Goal: Task Accomplishment & Management: Use online tool/utility

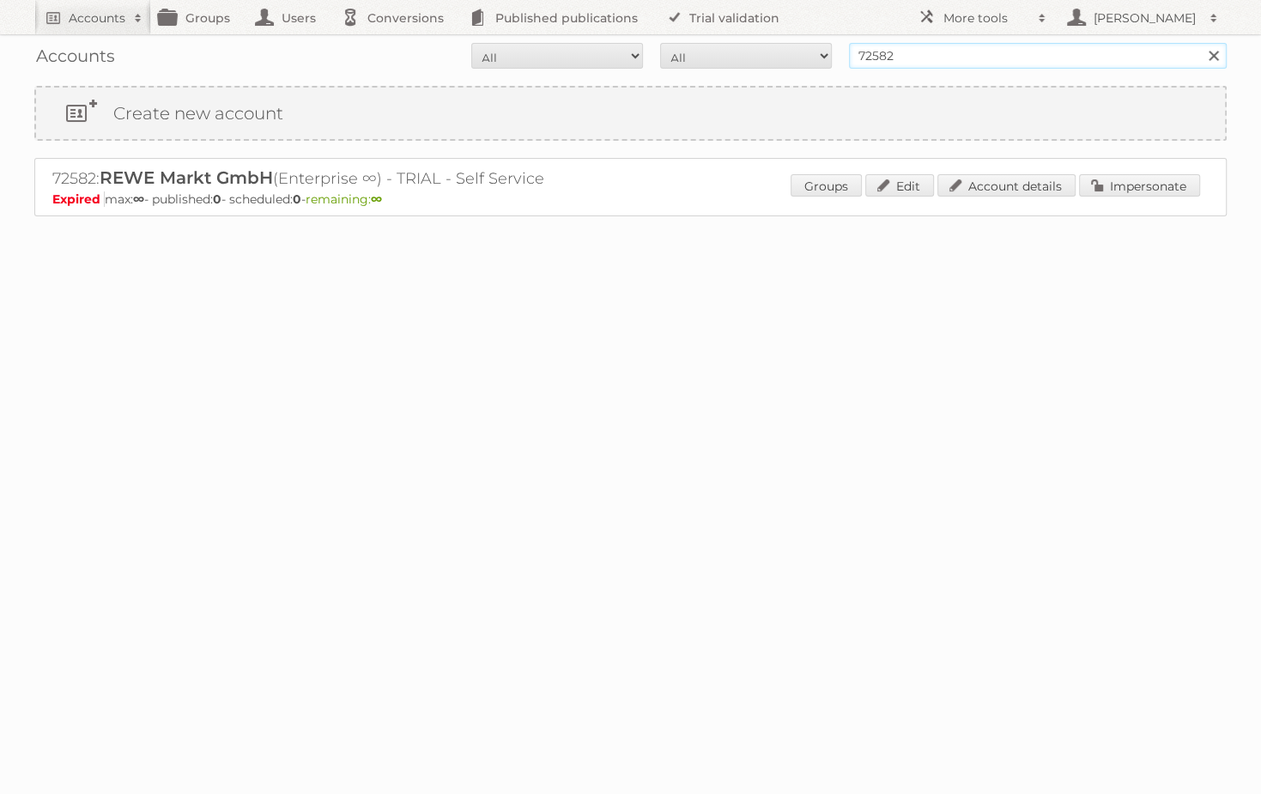
click at [1007, 50] on input "72582" at bounding box center [1038, 56] width 378 height 26
type input "edeka"
click at [1200, 43] on input "Search" at bounding box center [1213, 56] width 26 height 26
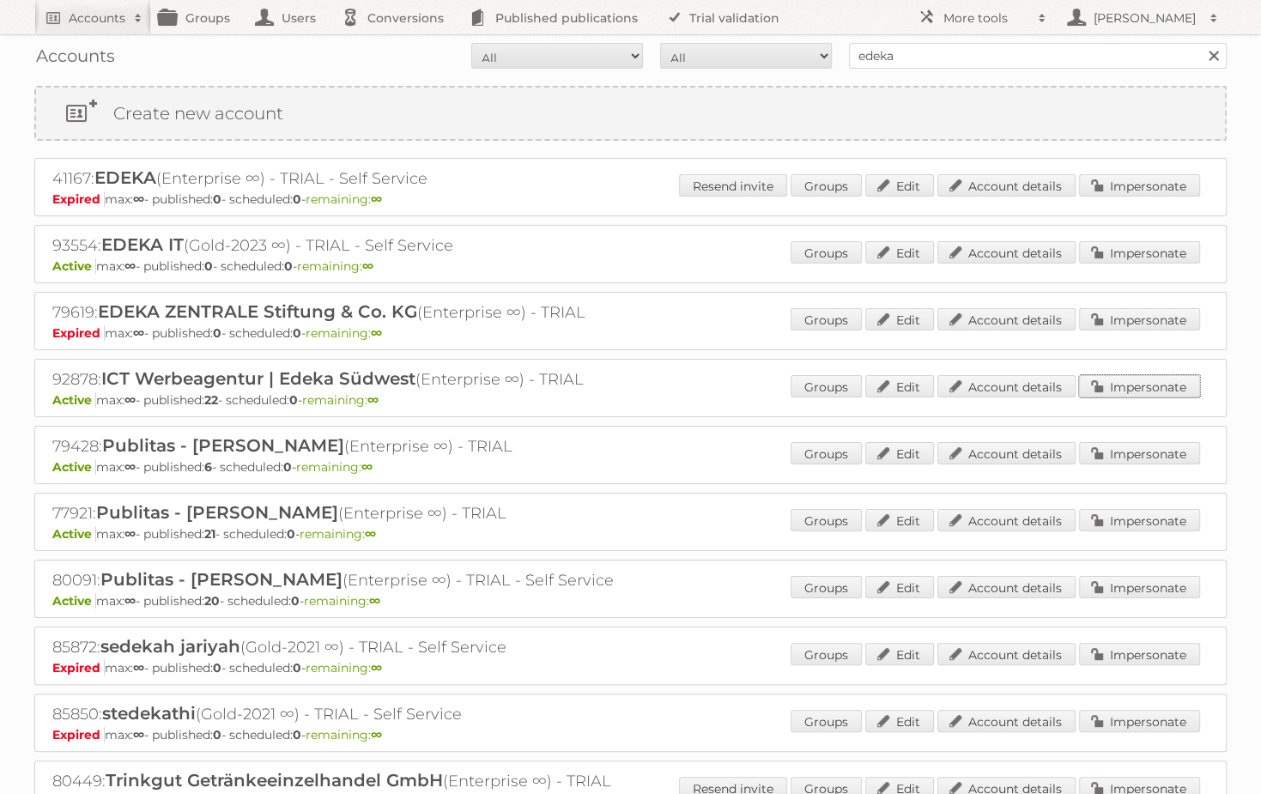
click at [1141, 378] on link "Impersonate" at bounding box center [1139, 386] width 121 height 22
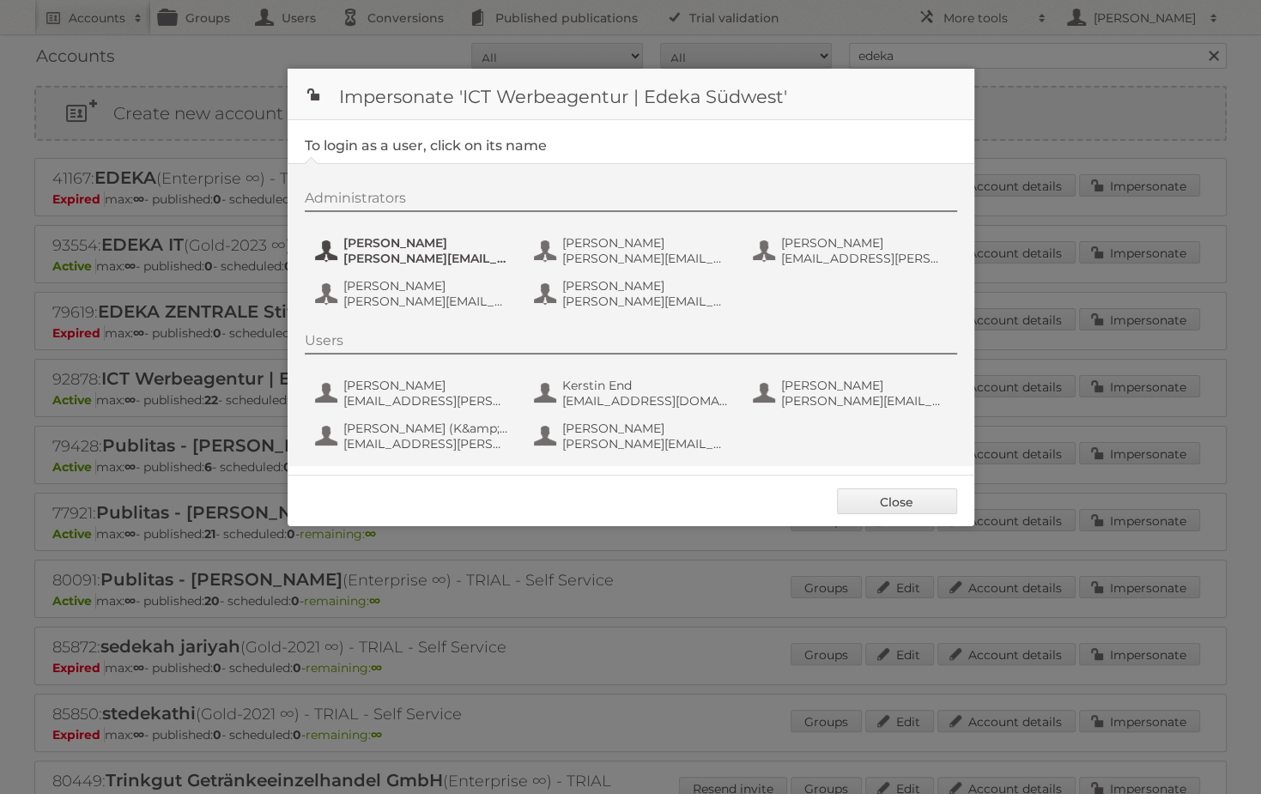
click at [415, 246] on span "Benjamin Discher" at bounding box center [426, 242] width 167 height 15
